Goal: Task Accomplishment & Management: Use online tool/utility

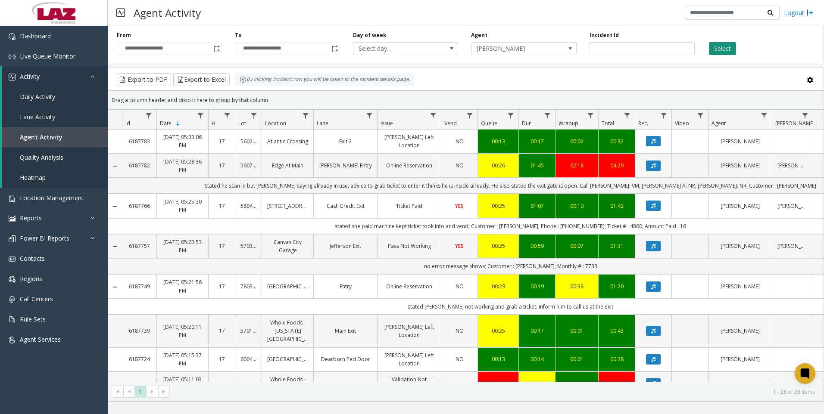
click at [729, 47] on button "Select" at bounding box center [722, 48] width 27 height 13
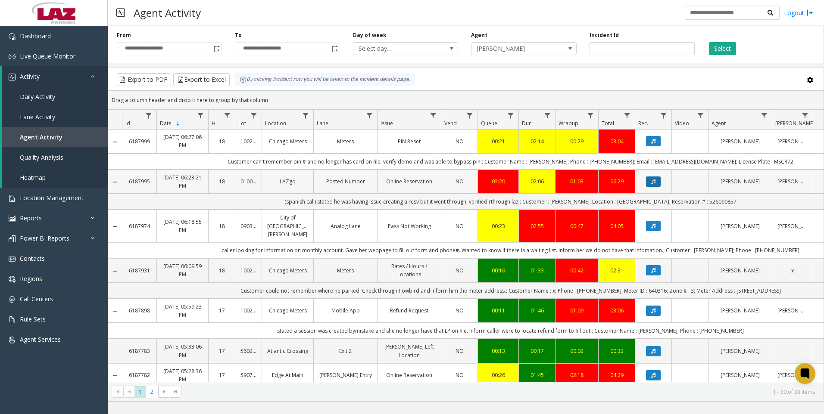
click at [656, 184] on button "Data table" at bounding box center [653, 182] width 15 height 10
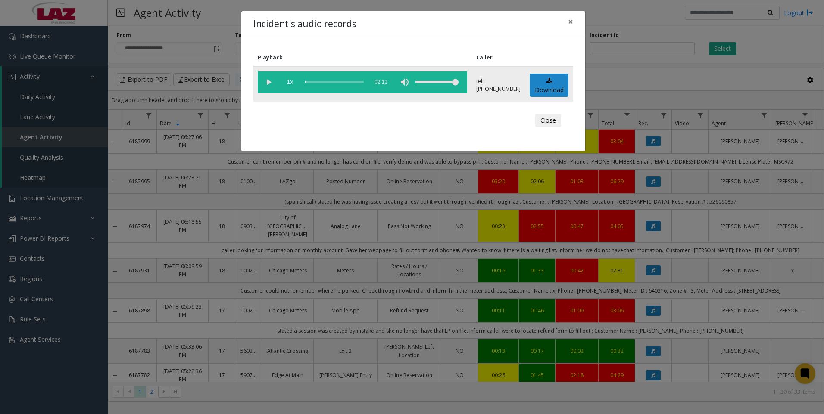
click at [268, 83] on vg-play-pause at bounding box center [269, 83] width 22 height 22
click at [450, 81] on div "volume level" at bounding box center [436, 83] width 43 height 22
click at [456, 81] on div "volume level" at bounding box center [436, 83] width 43 height 22
click at [458, 81] on div "volume level" at bounding box center [436, 83] width 43 height 22
drag, startPoint x: 459, startPoint y: 81, endPoint x: 466, endPoint y: 82, distance: 7.4
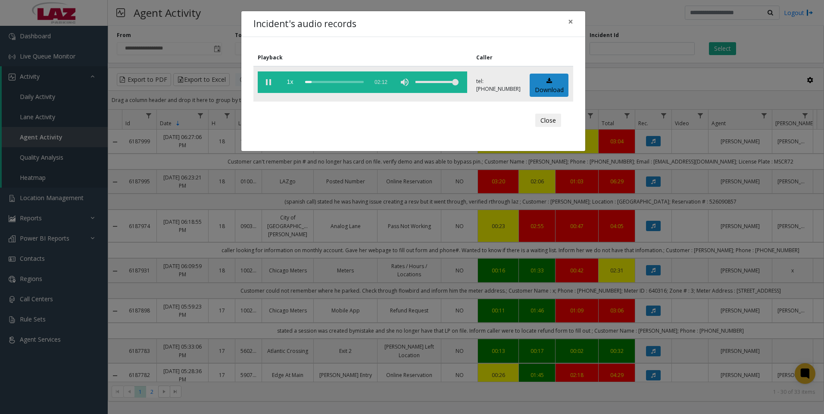
click at [466, 82] on vg-controls "1x 02:12" at bounding box center [362, 83] width 209 height 22
click at [546, 120] on button "Close" at bounding box center [548, 121] width 26 height 14
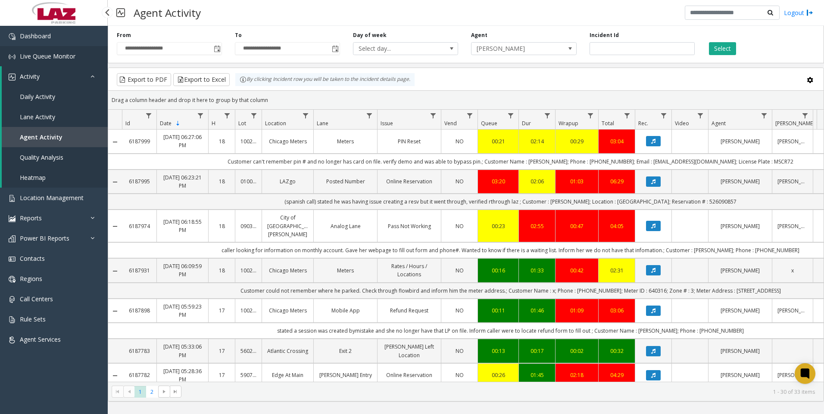
click at [45, 55] on span "Live Queue Monitor" at bounding box center [48, 56] width 56 height 8
